Goal: Information Seeking & Learning: Learn about a topic

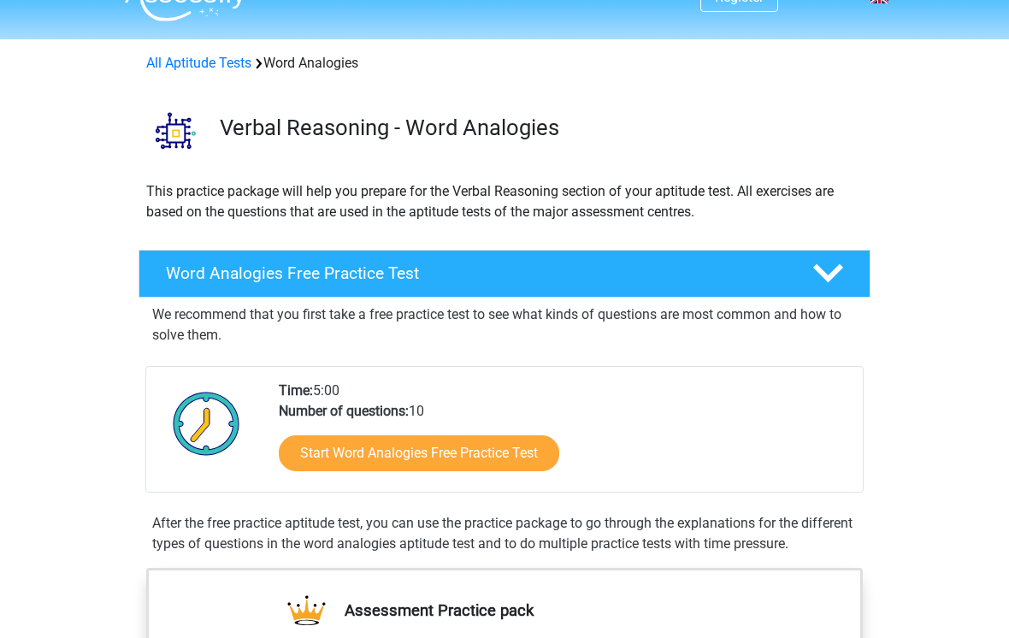
scroll to position [33, 0]
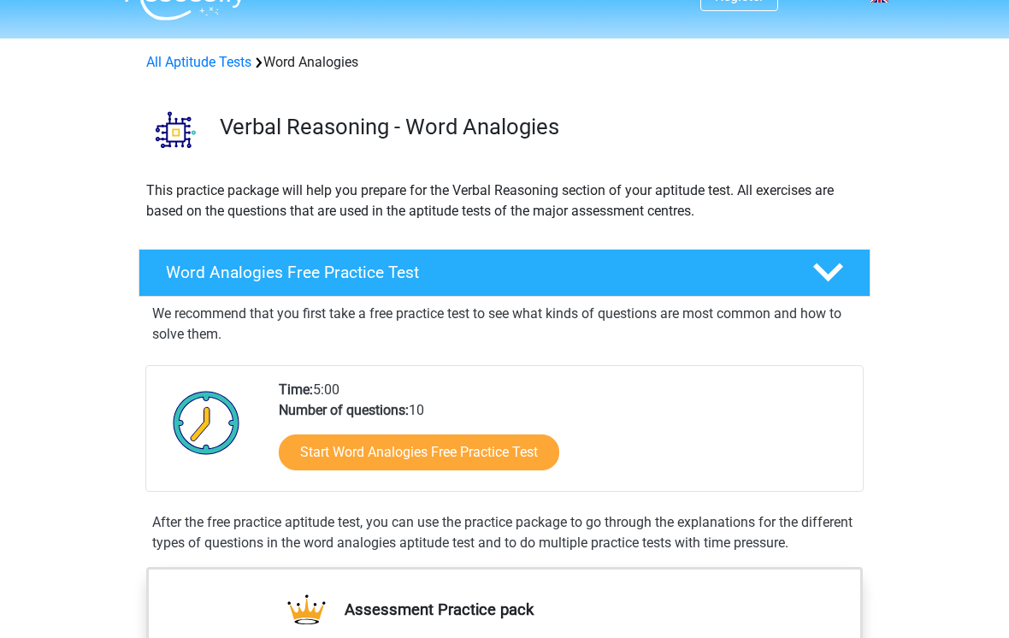
click at [521, 466] on link "Start Word Analogies Free Practice Test" at bounding box center [419, 452] width 280 height 36
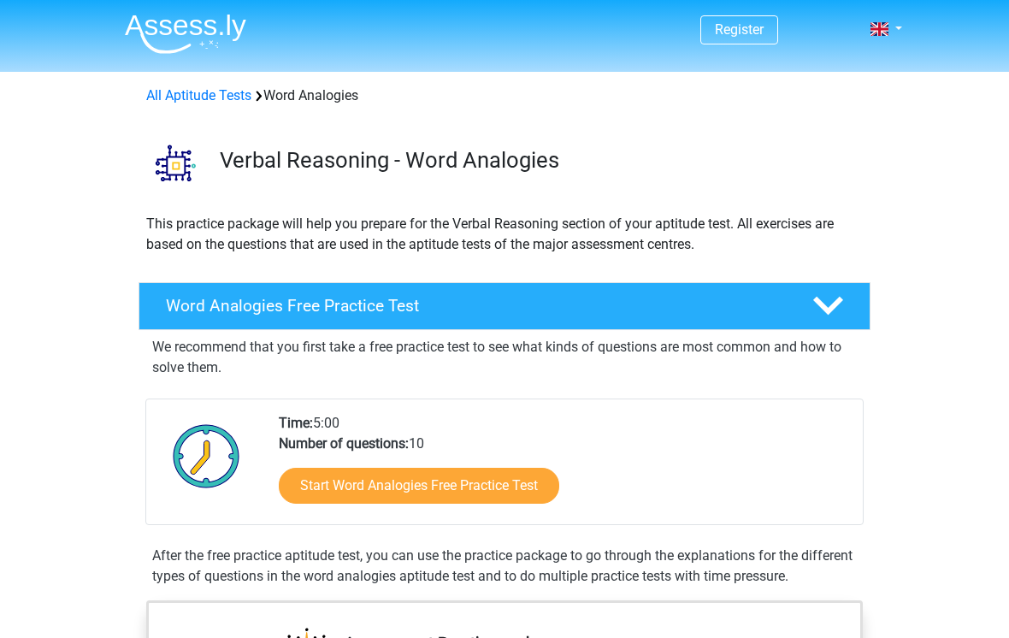
scroll to position [60, 0]
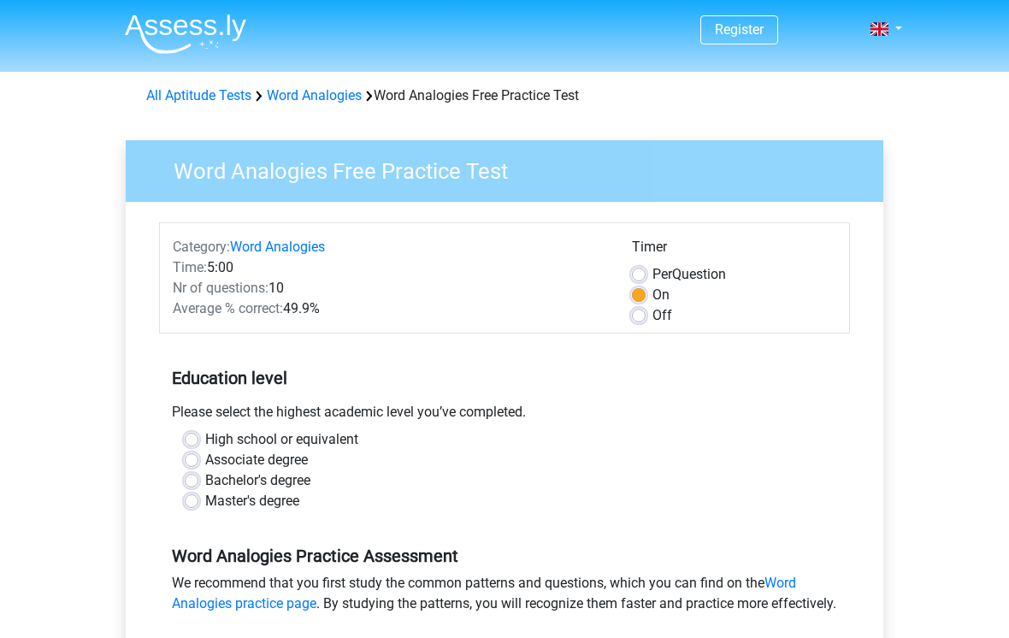
click at [205, 437] on label "High school or equivalent" at bounding box center [281, 439] width 153 height 21
click at [196, 437] on input "High school or equivalent" at bounding box center [192, 437] width 14 height 17
radio input "true"
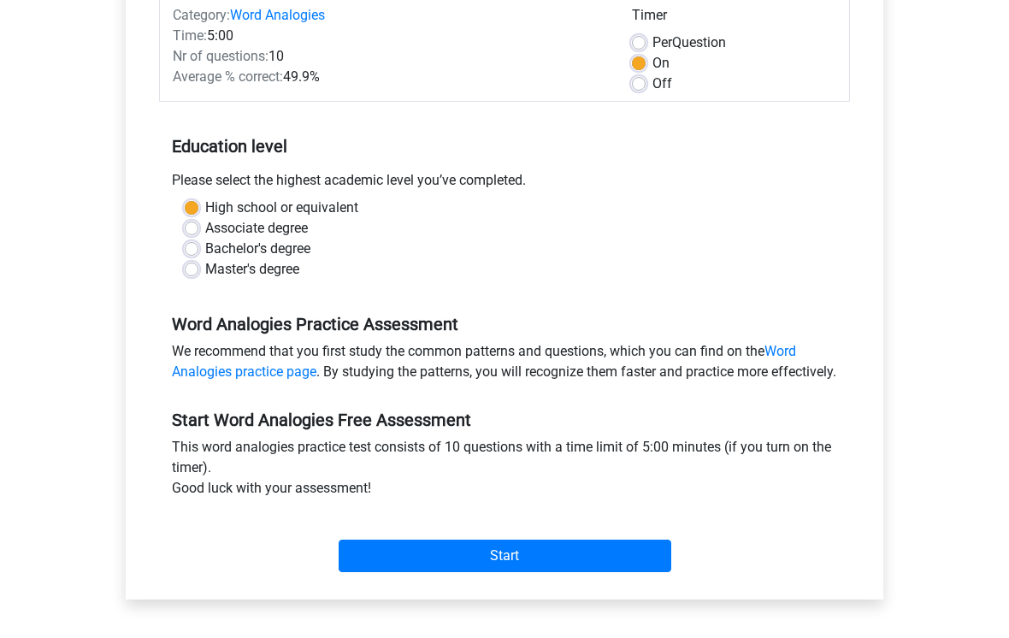
scroll to position [230, 0]
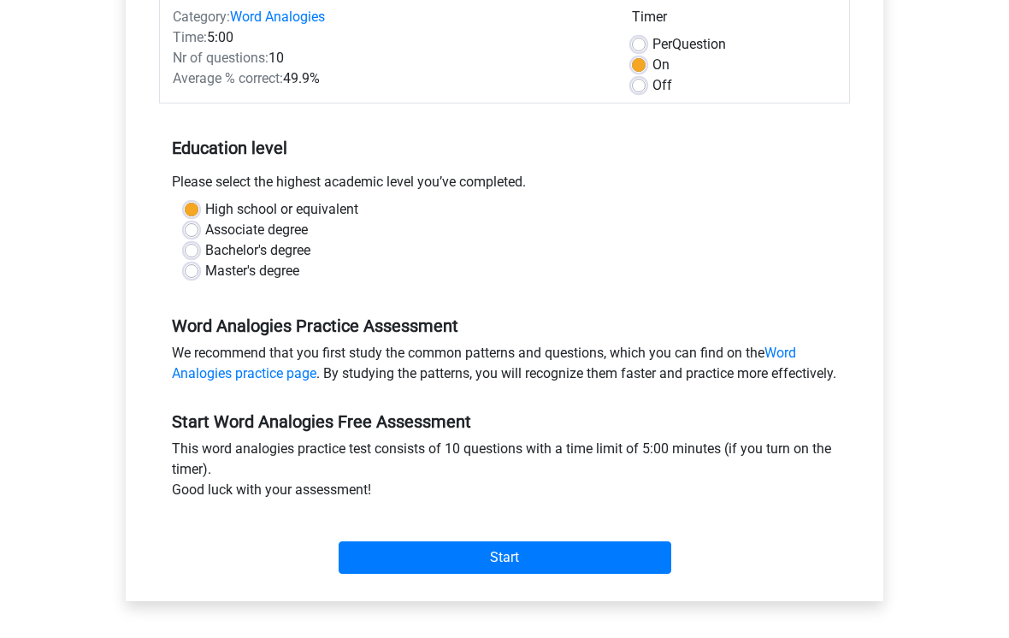
click at [639, 573] on input "Start" at bounding box center [504, 557] width 332 height 32
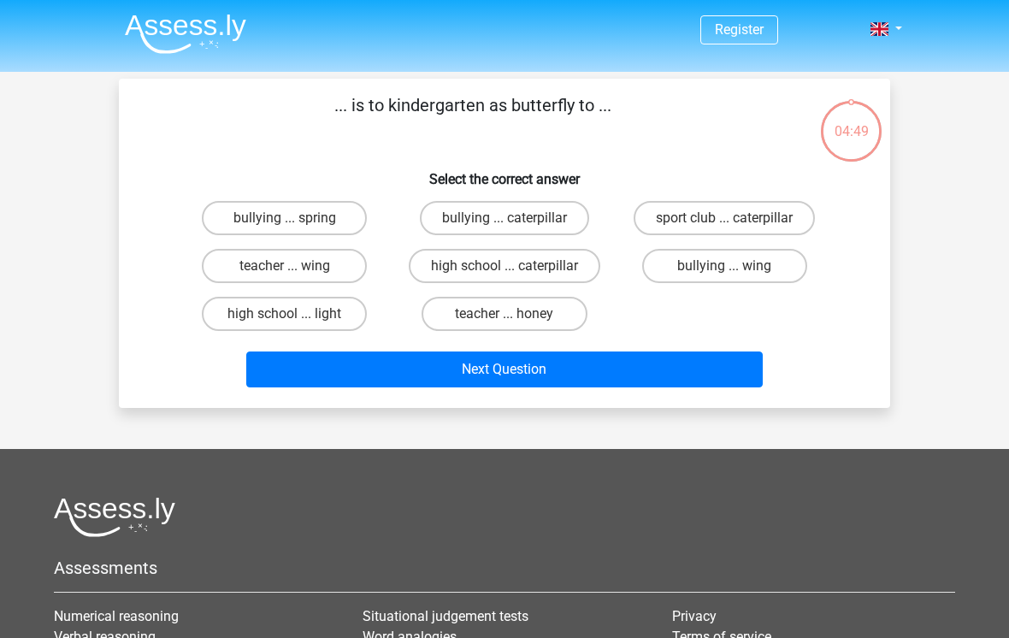
click at [326, 370] on button "Next Question" at bounding box center [504, 369] width 517 height 36
